Goal: Register for event/course

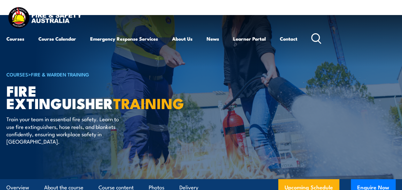
click at [316, 38] on icon at bounding box center [316, 38] width 10 height 11
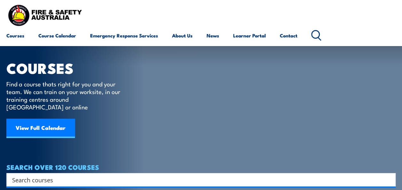
scroll to position [96, 0]
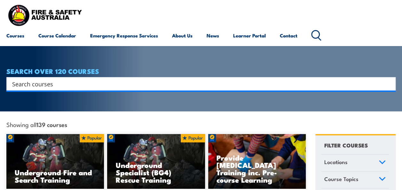
click at [146, 79] on input "Search input" at bounding box center [196, 84] width 369 height 10
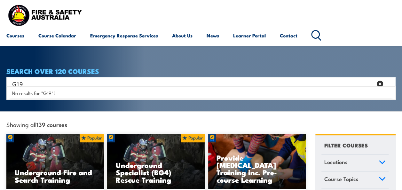
click at [60, 79] on input "G19" at bounding box center [192, 84] width 360 height 10
type input "G19 Mine supervisor"
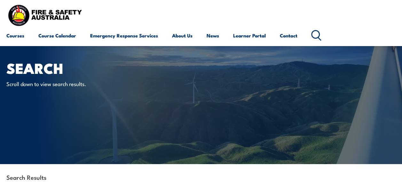
scroll to position [96, 0]
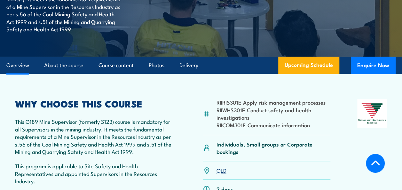
scroll to position [192, 0]
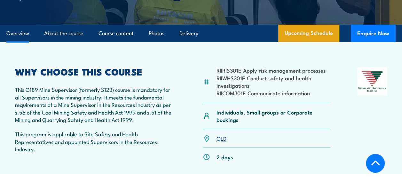
click at [304, 36] on link "Upcoming Schedule" at bounding box center [308, 33] width 61 height 17
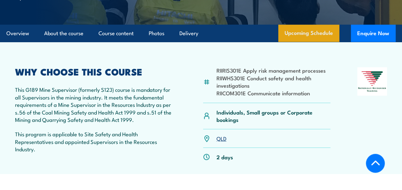
scroll to position [1099, 0]
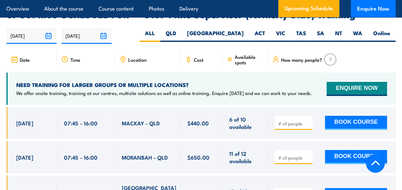
click at [296, 120] on input "number" at bounding box center [294, 123] width 32 height 6
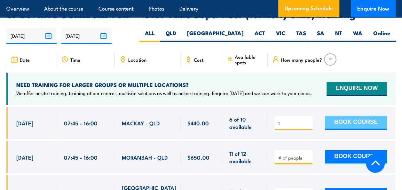
type input "1"
click at [343, 116] on button "BOOK COURSE" at bounding box center [356, 123] width 62 height 14
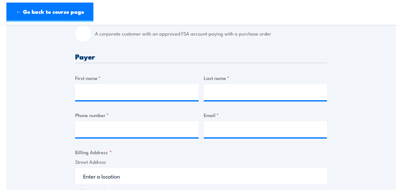
scroll to position [192, 0]
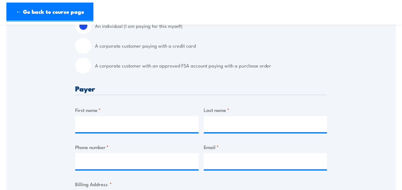
click at [86, 72] on input "A corporate customer with an approved FSA account paying with a purchase order" at bounding box center [83, 66] width 16 height 16
radio input "true"
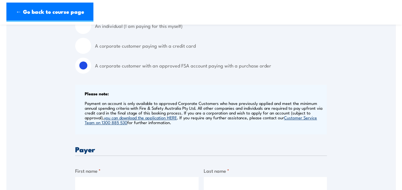
scroll to position [128, 0]
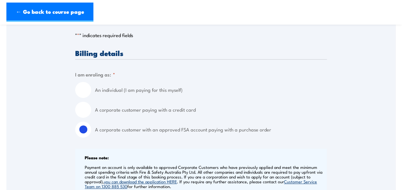
drag, startPoint x: 86, startPoint y: 112, endPoint x: 91, endPoint y: 111, distance: 4.8
click at [89, 112] on input "A corporate customer paying with a credit card" at bounding box center [83, 110] width 16 height 16
radio input "true"
click at [89, 137] on input "A corporate customer with an approved FSA account paying with a purchase order" at bounding box center [83, 129] width 16 height 16
radio input "true"
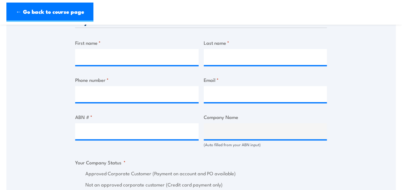
scroll to position [384, 0]
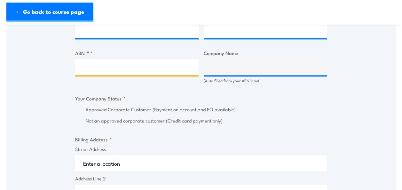
click at [130, 75] on input "ABN # *" at bounding box center [136, 67] width 123 height 16
click at [137, 74] on input "ABN # *" at bounding box center [136, 67] width 123 height 16
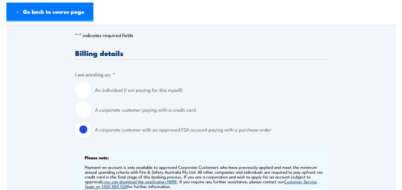
scroll to position [0, 0]
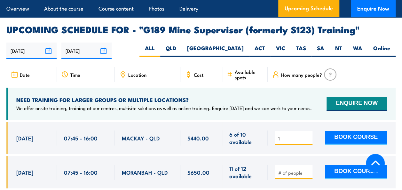
scroll to position [1116, 0]
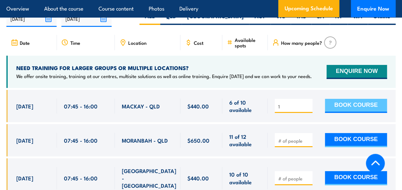
click at [347, 99] on button "BOOK COURSE" at bounding box center [356, 106] width 62 height 14
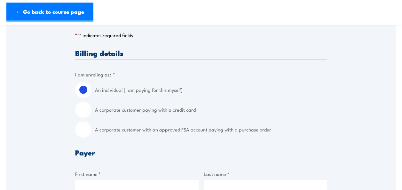
scroll to position [224, 0]
